Goal: Task Accomplishment & Management: Complete application form

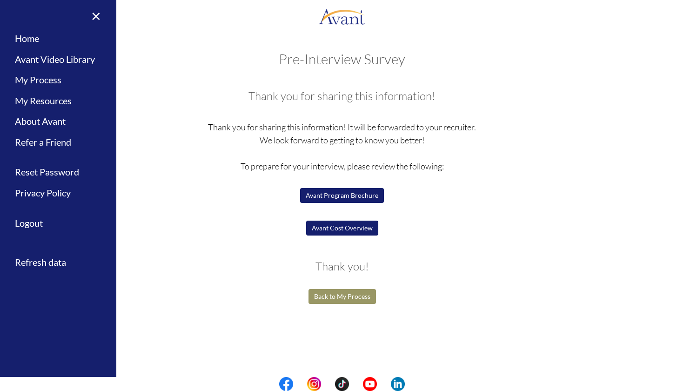
click at [345, 228] on button "Avant Cost Overview" at bounding box center [342, 228] width 72 height 15
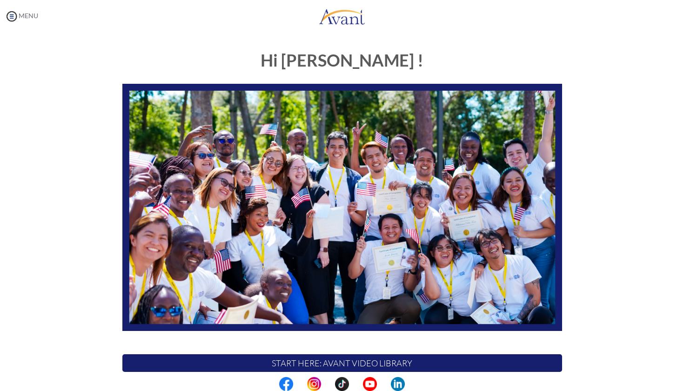
click at [12, 17] on img at bounding box center [12, 16] width 14 height 14
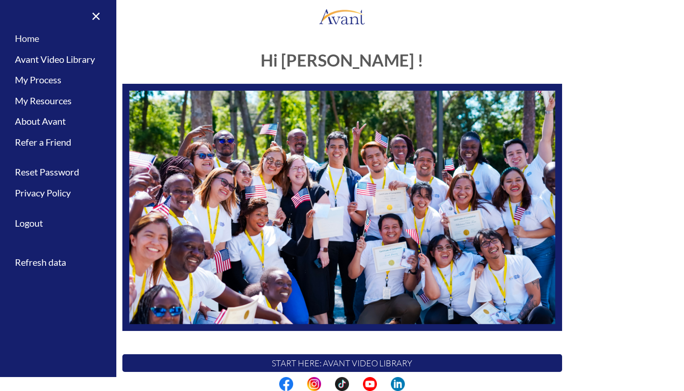
click at [33, 39] on link "Home" at bounding box center [58, 38] width 116 height 21
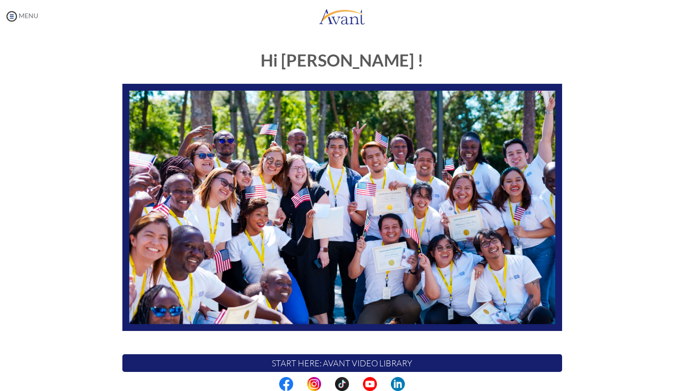
click at [11, 10] on img at bounding box center [12, 16] width 14 height 14
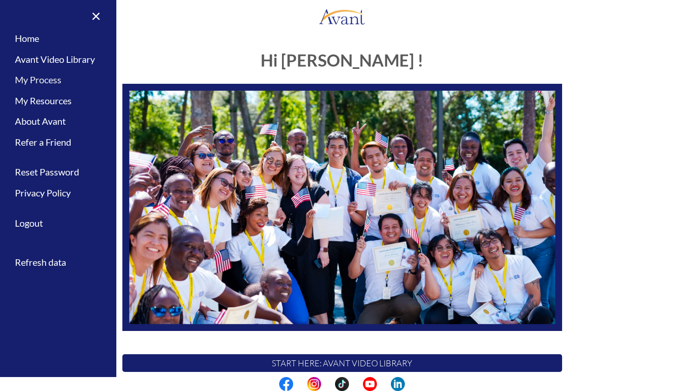
click at [47, 80] on link "My Process" at bounding box center [58, 79] width 116 height 21
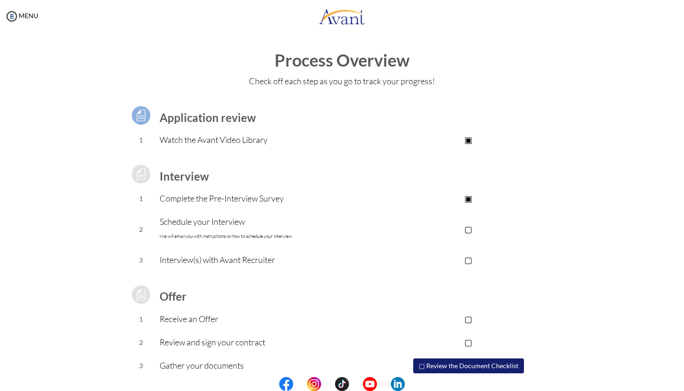
click at [471, 228] on p "▢" at bounding box center [468, 228] width 187 height 13
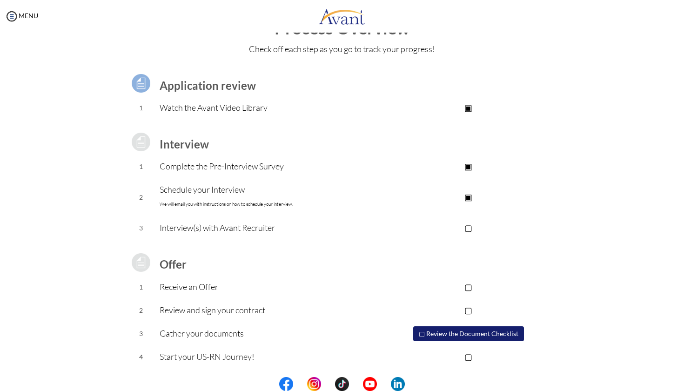
scroll to position [32, 0]
click at [467, 228] on p "▢" at bounding box center [468, 227] width 187 height 13
click at [470, 228] on p "▣" at bounding box center [468, 227] width 187 height 13
click at [472, 198] on p "▣" at bounding box center [468, 197] width 187 height 13
click at [415, 240] on td at bounding box center [468, 244] width 187 height 9
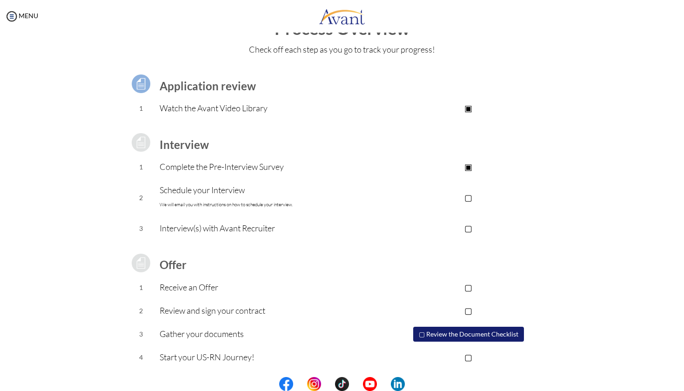
click at [471, 166] on p "▣" at bounding box center [468, 166] width 187 height 13
